Goal: Check status

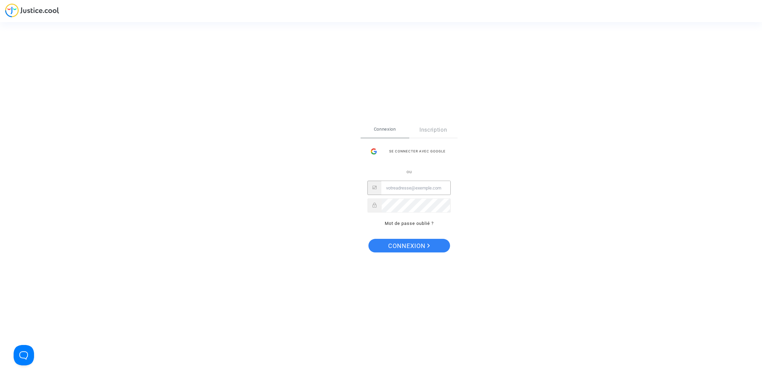
click at [416, 188] on input "Email" at bounding box center [416, 188] width 69 height 14
type input "[EMAIL_ADDRESS][DOMAIN_NAME]"
click at [425, 245] on span "Connexion" at bounding box center [409, 246] width 42 height 14
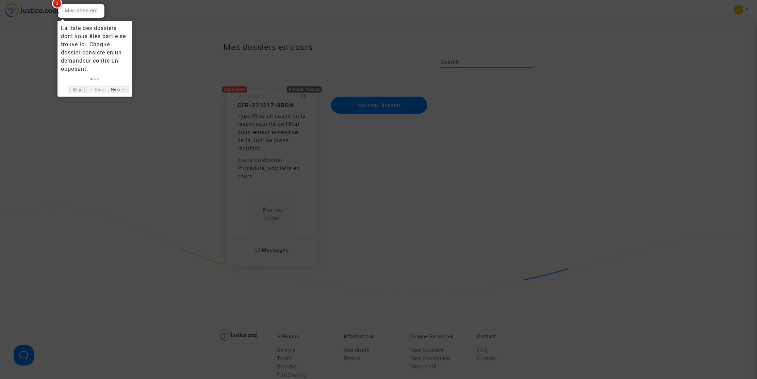
click at [108, 118] on div at bounding box center [378, 189] width 757 height 379
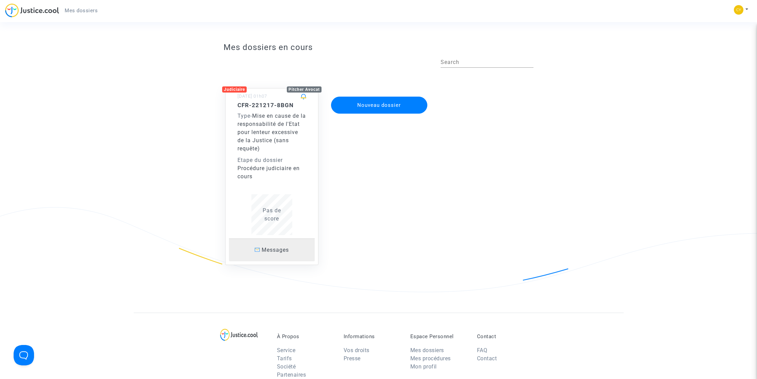
click at [274, 252] on span "Messages" at bounding box center [275, 250] width 27 height 6
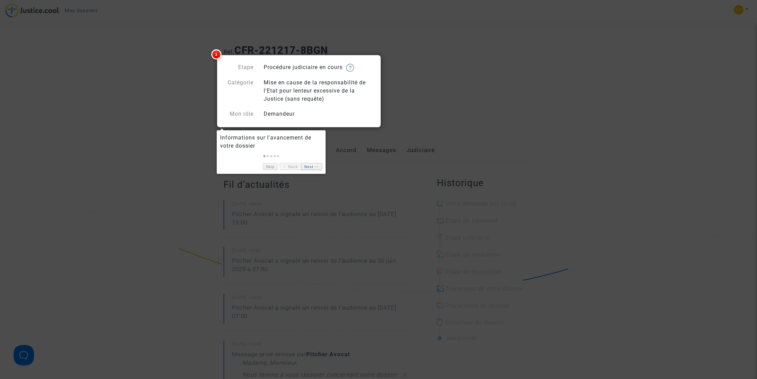
click at [311, 167] on link "Next →" at bounding box center [311, 166] width 21 height 7
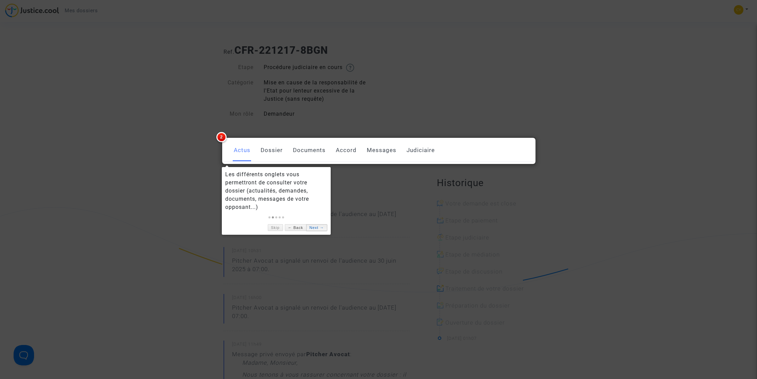
click at [320, 226] on link "Next →" at bounding box center [316, 227] width 21 height 7
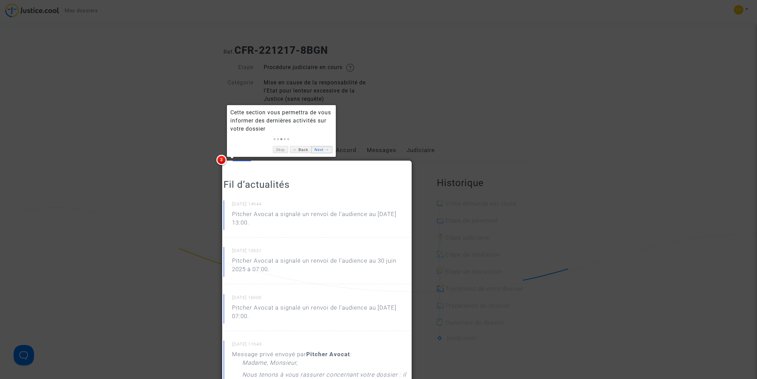
click at [325, 149] on link "Next →" at bounding box center [321, 149] width 21 height 7
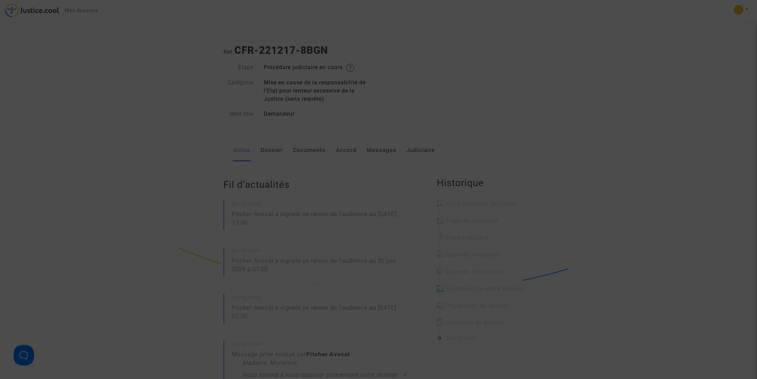
scroll to position [469, 0]
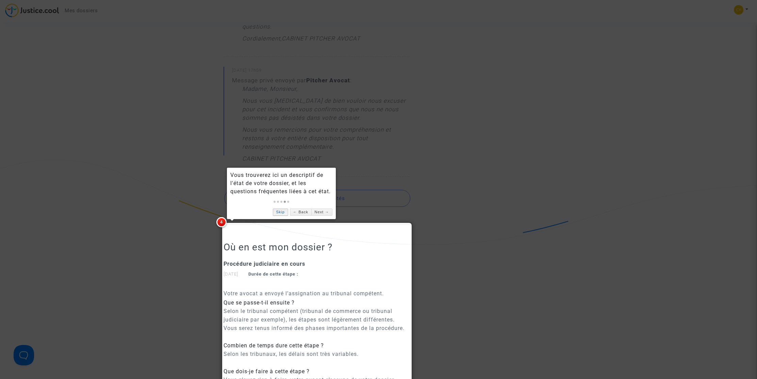
click at [277, 214] on link "Skip" at bounding box center [280, 212] width 15 height 7
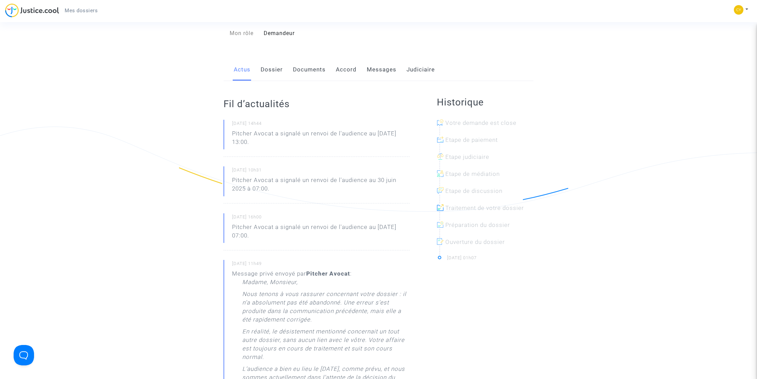
scroll to position [0, 0]
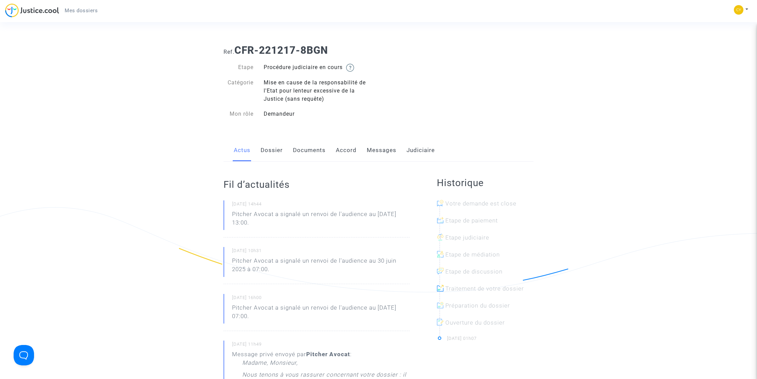
click at [276, 150] on link "Dossier" at bounding box center [272, 150] width 22 height 22
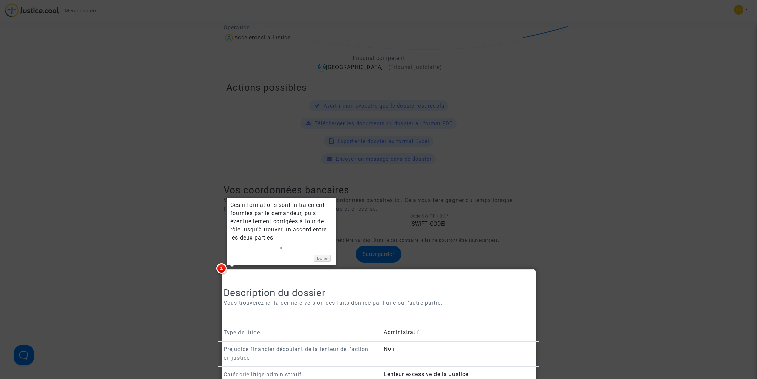
scroll to position [337, 0]
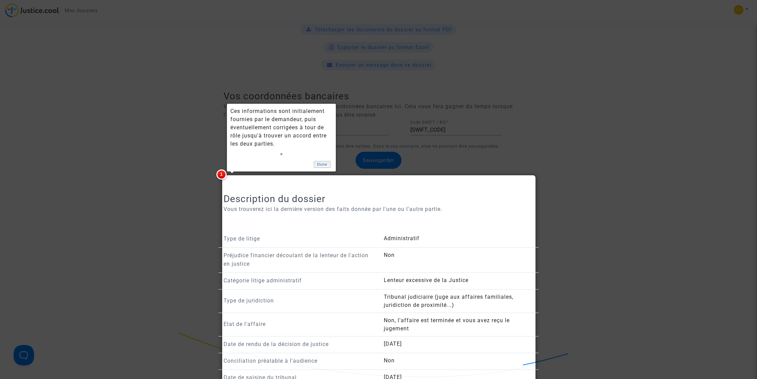
click at [322, 164] on link "Done" at bounding box center [322, 164] width 17 height 7
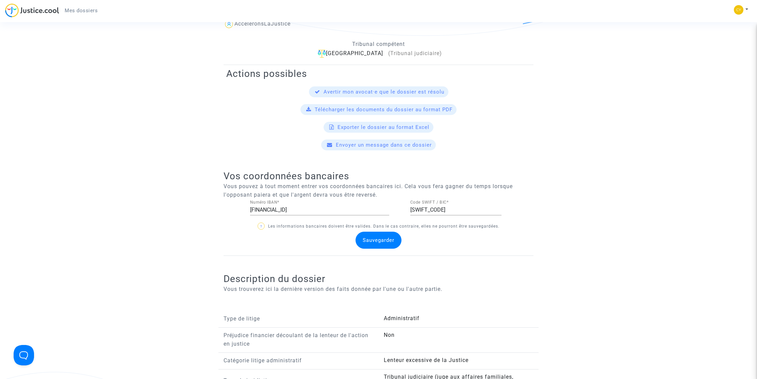
scroll to position [0, 0]
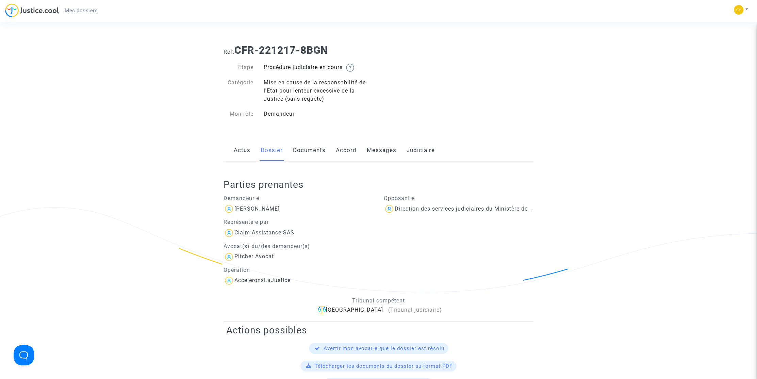
click at [342, 150] on link "Accord" at bounding box center [346, 150] width 21 height 22
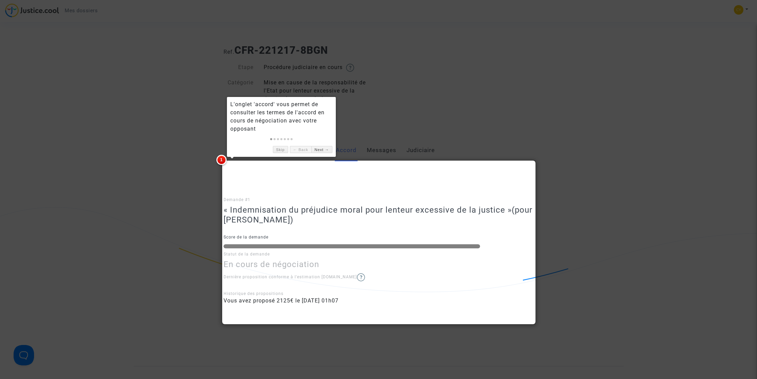
click at [357, 277] on img at bounding box center [361, 277] width 8 height 8
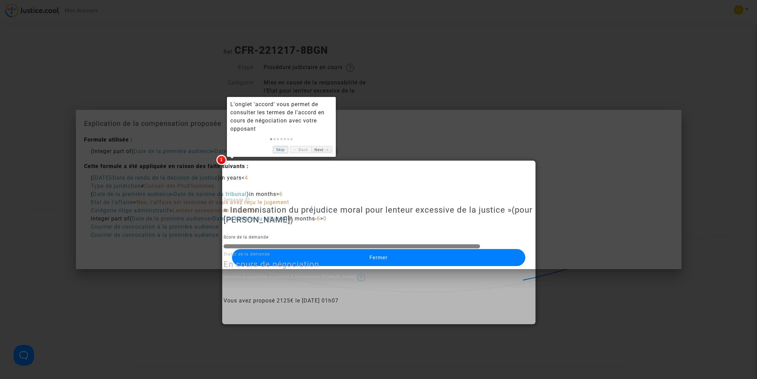
click at [279, 149] on link "Skip" at bounding box center [280, 149] width 15 height 7
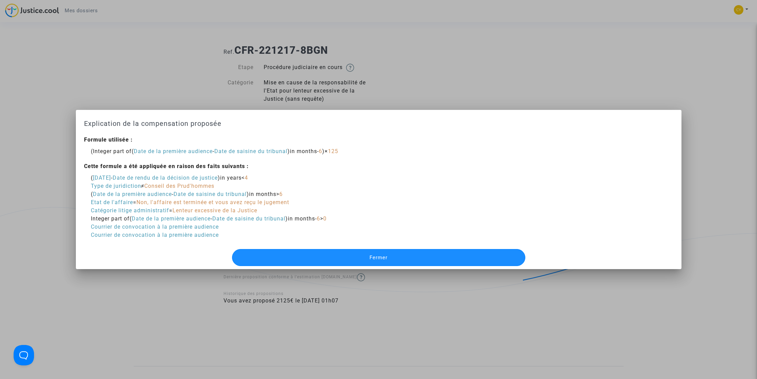
click at [393, 254] on button "Fermer" at bounding box center [378, 257] width 293 height 17
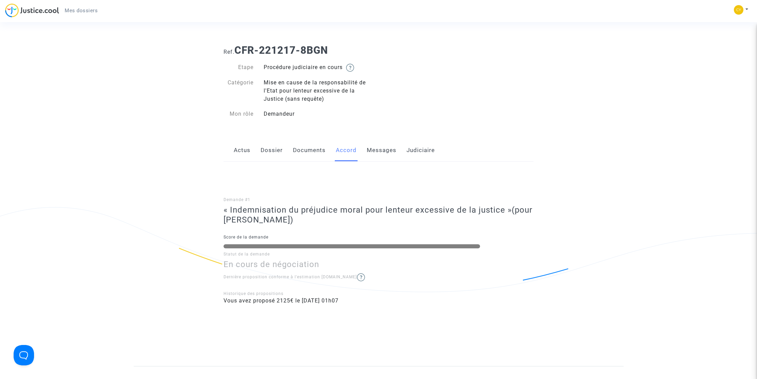
click at [382, 152] on link "Messages" at bounding box center [382, 150] width 30 height 22
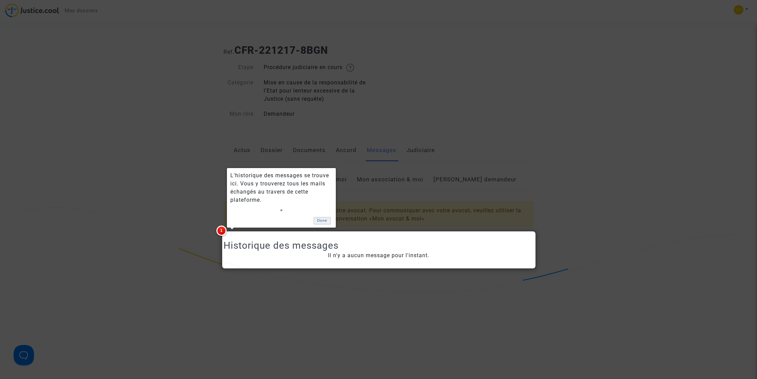
click at [320, 221] on link "Done" at bounding box center [322, 220] width 17 height 7
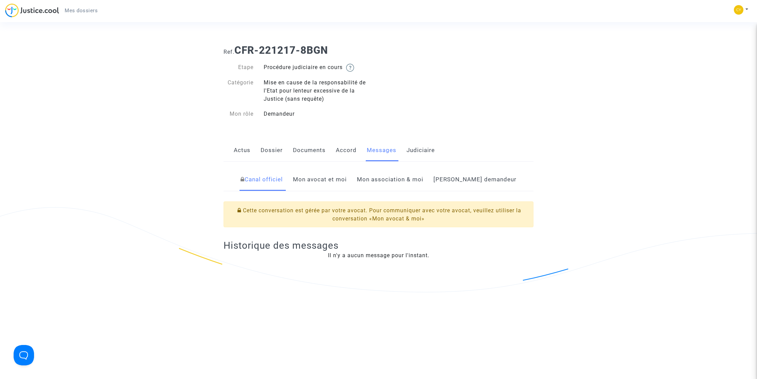
scroll to position [44, 0]
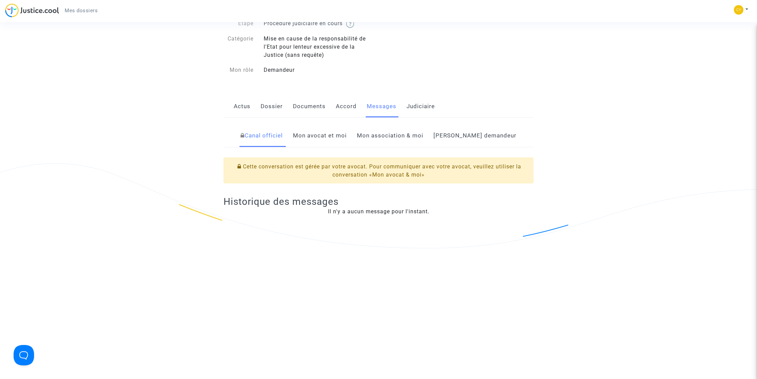
click at [336, 138] on link "Mon avocat et moi" at bounding box center [320, 136] width 54 height 22
